Goal: Use online tool/utility: Utilize a website feature to perform a specific function

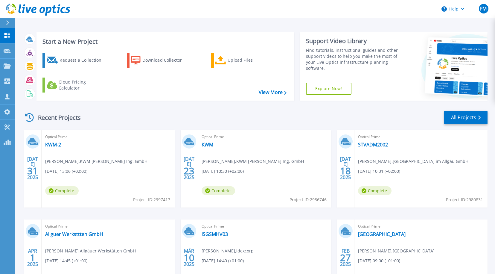
click at [54, 149] on div "Optical Prime KWM-2 [PERSON_NAME] , KWM [PERSON_NAME] Ing. GmbH [DATE] 13:06 (+…" at bounding box center [108, 168] width 133 height 77
click at [57, 145] on link "KWM-2" at bounding box center [53, 144] width 16 height 6
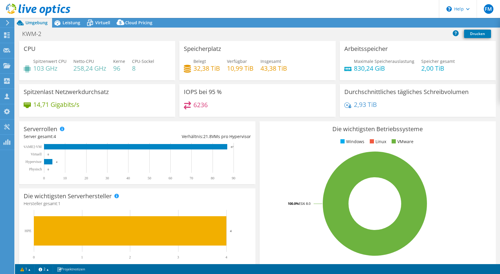
select select "USD"
click at [40, 65] on h4 "103 GHz" at bounding box center [49, 68] width 33 height 7
click at [87, 66] on h4 "258,24 GHz" at bounding box center [89, 68] width 33 height 7
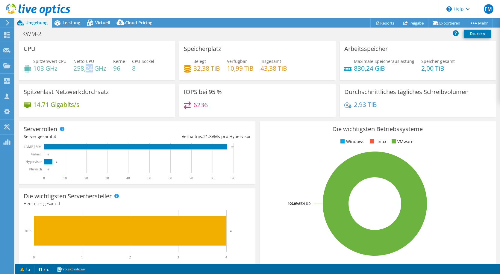
click at [87, 66] on h4 "258,24 GHz" at bounding box center [89, 68] width 33 height 7
click at [97, 16] on header "FM Teammitglied Florian Meißner florian.meissner@cancom.de cancom.de My Profile…" at bounding box center [250, 9] width 500 height 18
click at [96, 22] on span "Virtuell" at bounding box center [102, 23] width 15 height 6
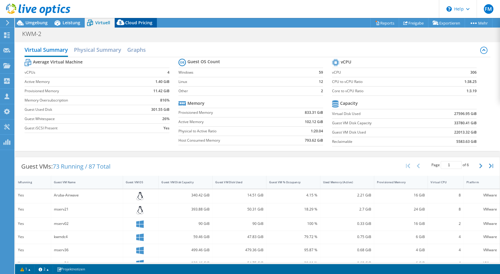
click at [137, 24] on span "Cloud Pricing" at bounding box center [138, 23] width 27 height 6
